Goal: Information Seeking & Learning: Learn about a topic

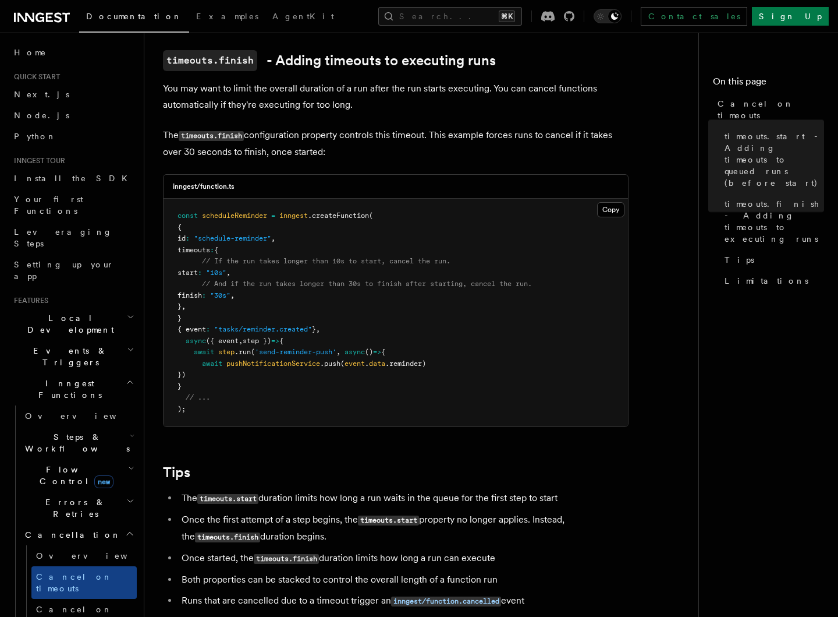
scroll to position [658, 0]
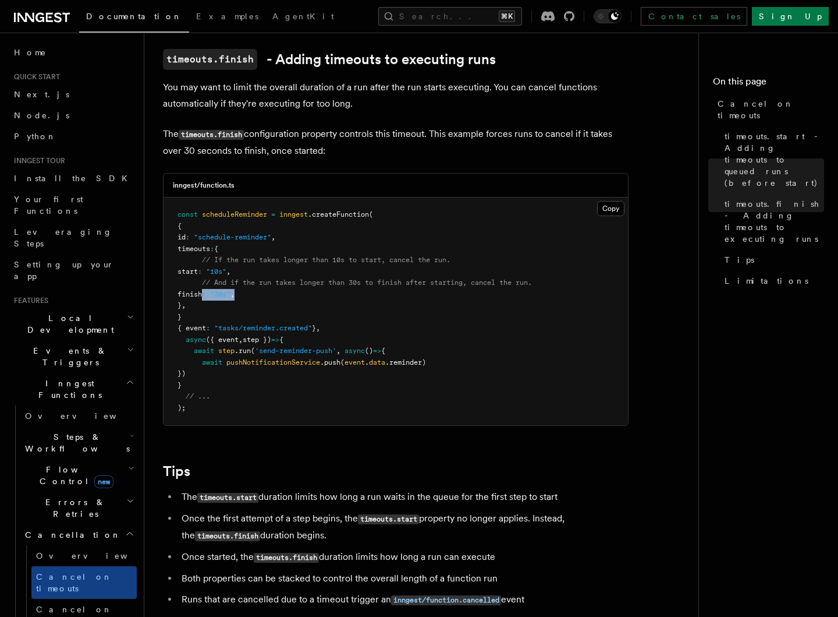
drag, startPoint x: 204, startPoint y: 280, endPoint x: 265, endPoint y: 281, distance: 61.1
click at [265, 281] on pre "const scheduleReminder = inngest .createFunction ( { id : "schedule-reminder" ,…" at bounding box center [396, 311] width 465 height 228
copy span "finish : "30s" ,"
click at [392, 257] on pre "const scheduleReminder = inngest .createFunction ( { id : "schedule-reminder" ,…" at bounding box center [396, 311] width 465 height 228
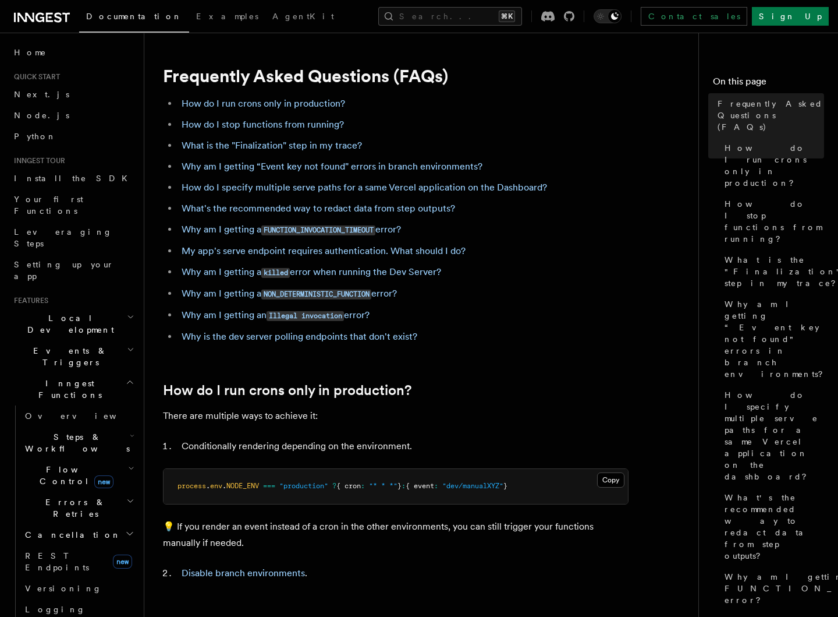
scroll to position [0, 26]
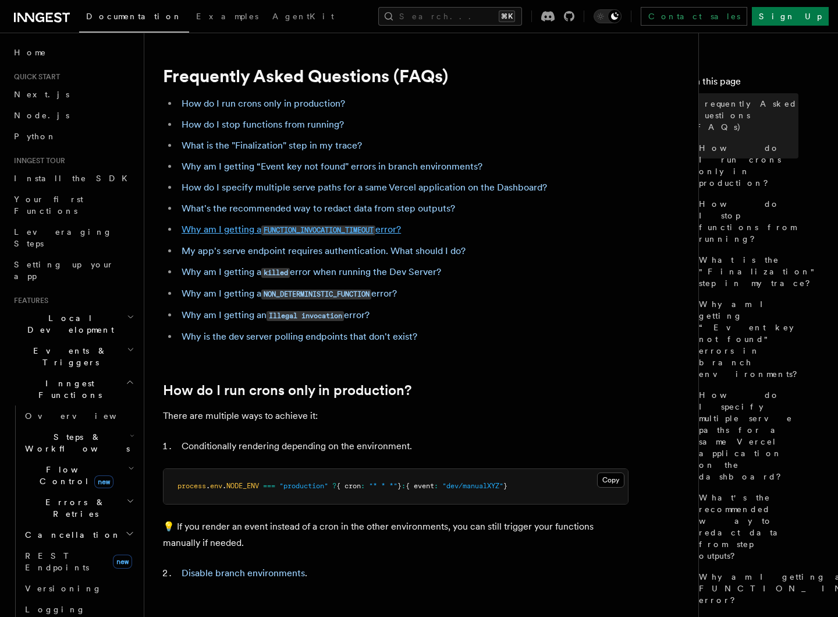
click at [330, 229] on code "FUNCTION_INVOCATION_TIMEOUT" at bounding box center [318, 230] width 114 height 10
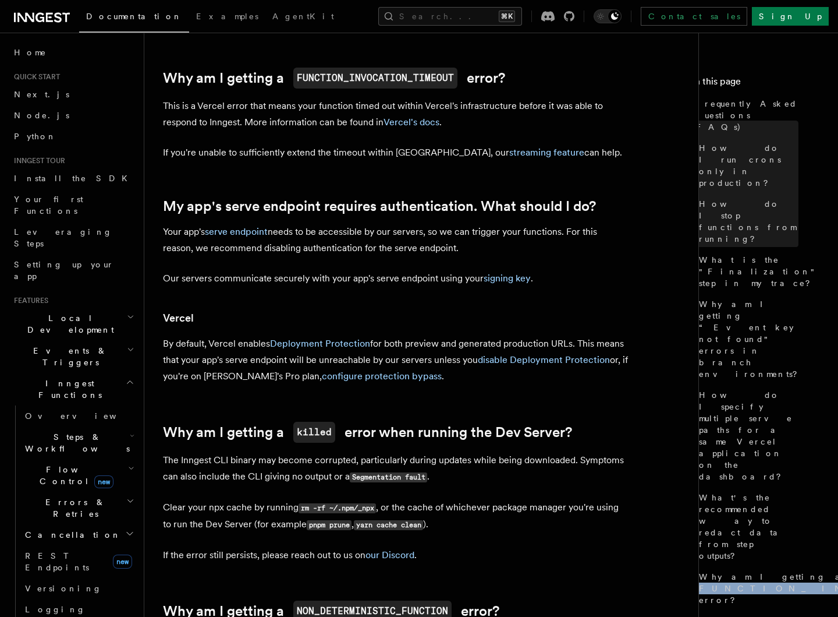
scroll to position [1243, 0]
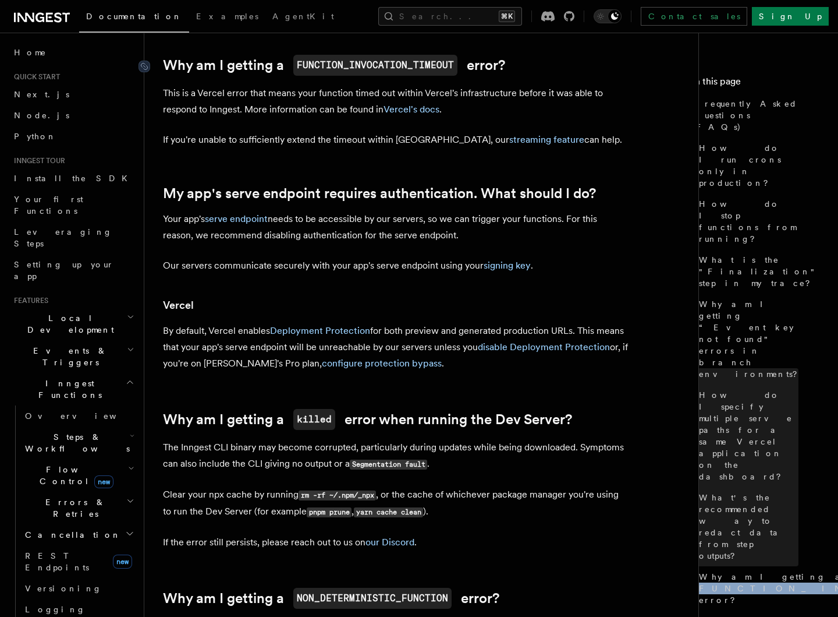
drag, startPoint x: 564, startPoint y: 147, endPoint x: 162, endPoint y: 69, distance: 409.1
click at [163, 69] on article "Frequently Asked Questions (FAQs) How do I run crons only in production? How do…" at bounding box center [426, 137] width 526 height 2658
copy article "Why am I getting a FUNCTION_INVOCATION_TIMEOUT error? This is a Vercel error th…"
click at [511, 165] on article "Frequently Asked Questions (FAQs) How do I run crons only in production? How do…" at bounding box center [426, 137] width 526 height 2658
click at [408, 112] on link "Vercel's docs" at bounding box center [412, 109] width 56 height 11
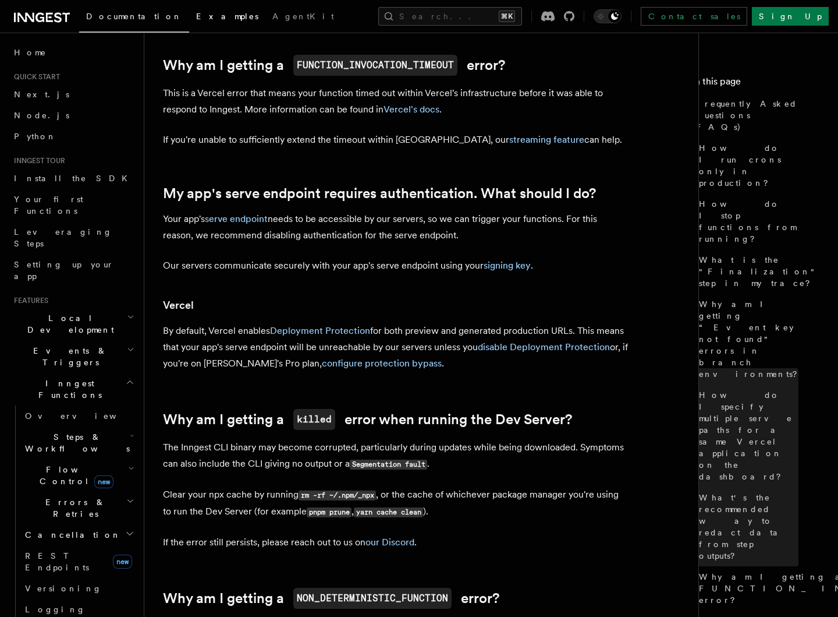
click at [189, 24] on link "Examples" at bounding box center [227, 17] width 76 height 28
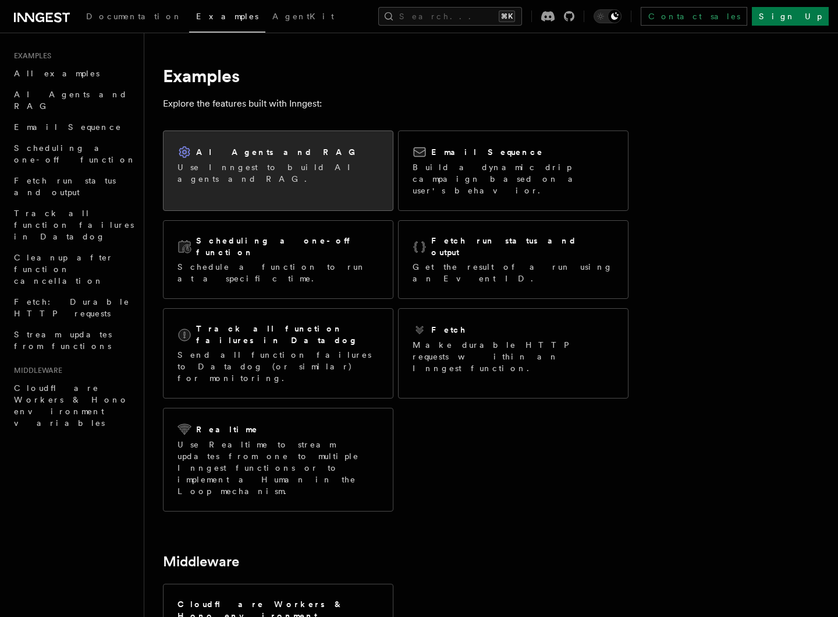
click at [245, 162] on p "Use Inngest to build AI agents and RAG." at bounding box center [278, 172] width 201 height 23
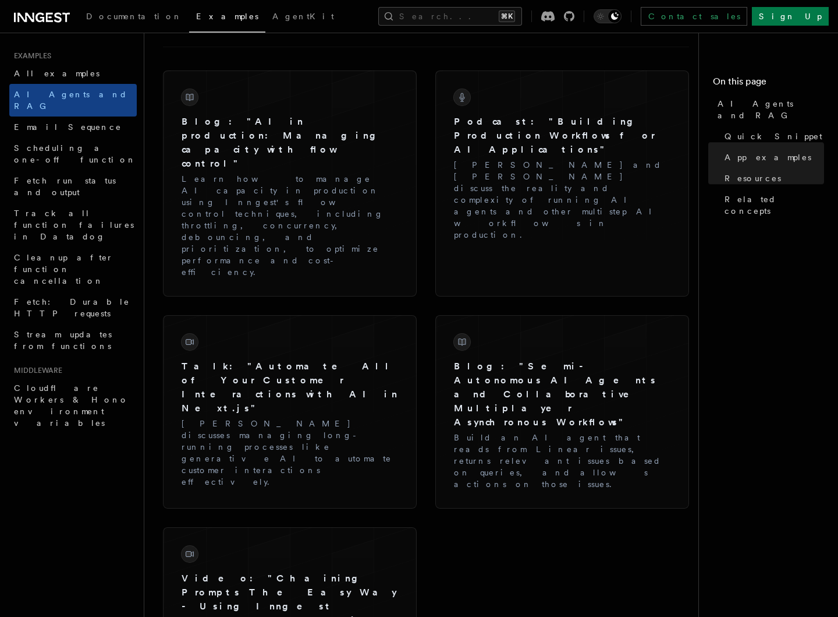
scroll to position [1911, 0]
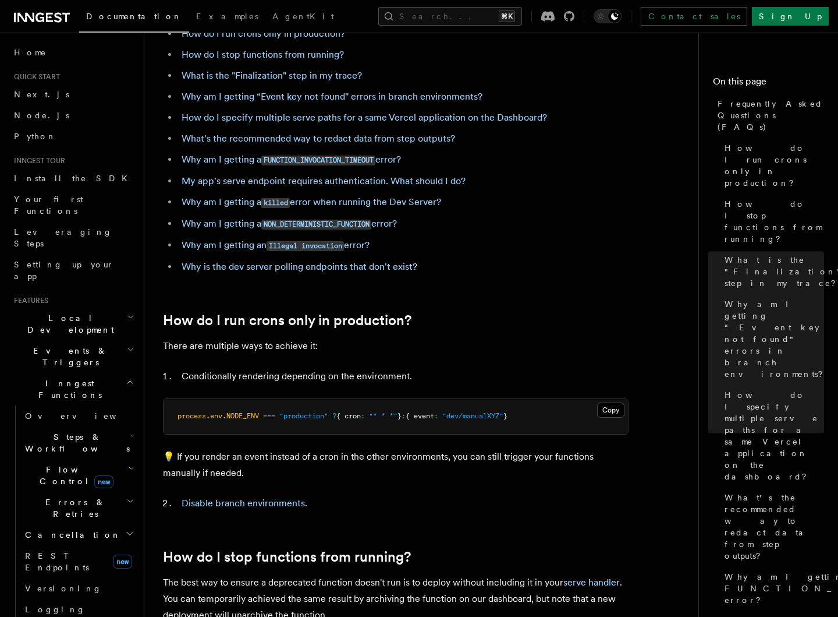
scroll to position [5, 0]
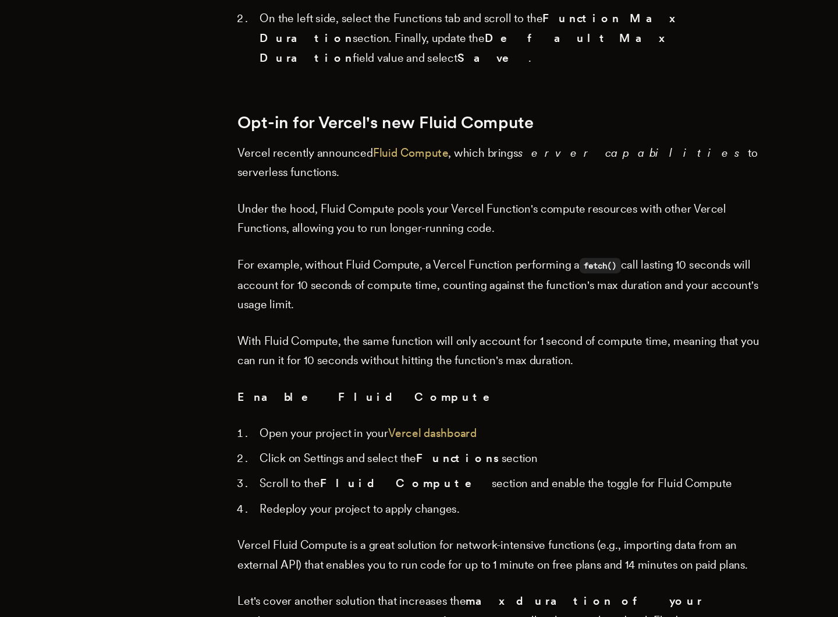
scroll to position [1009, 0]
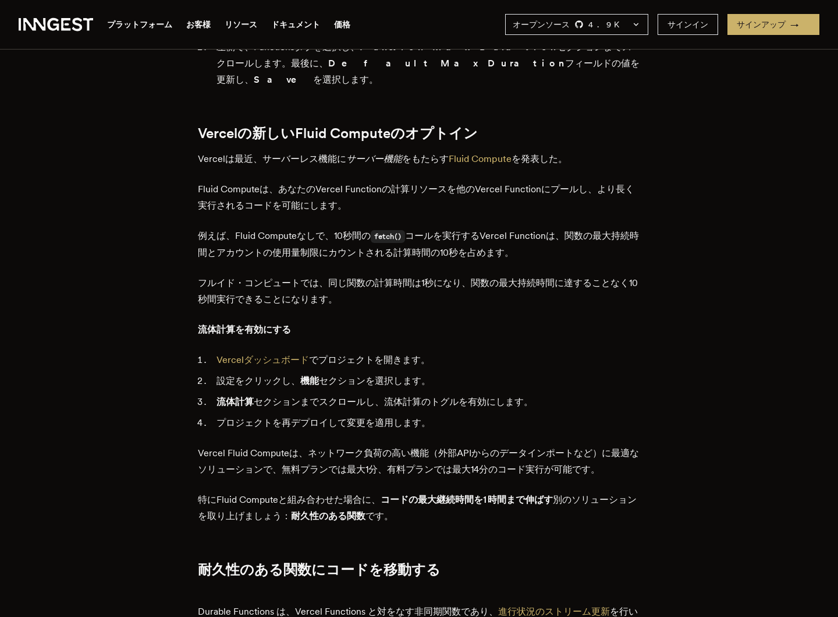
scroll to position [1098, 0]
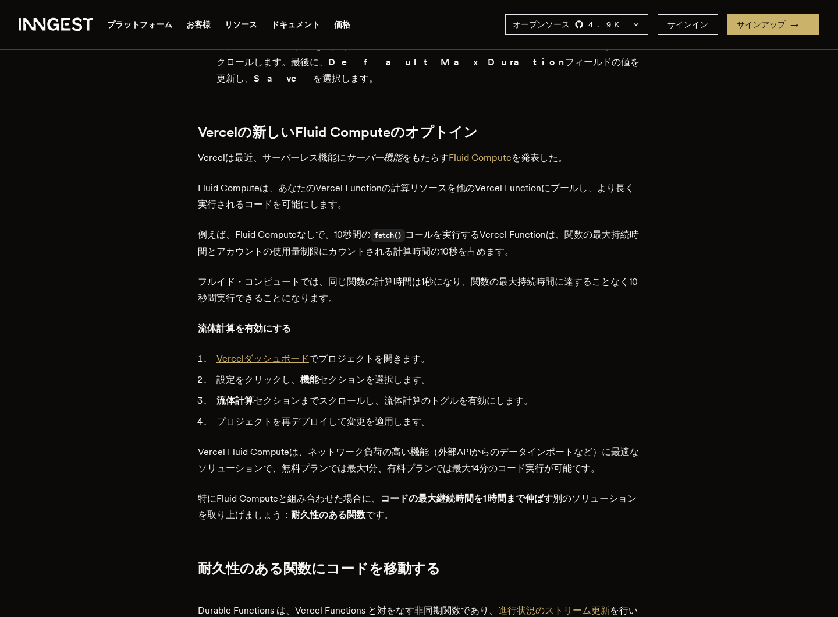
click at [248, 353] on link "Vercelダッシュボード" at bounding box center [263, 358] width 93 height 11
